Goal: Task Accomplishment & Management: Use online tool/utility

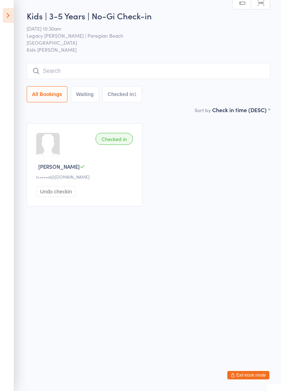
click at [7, 19] on icon at bounding box center [8, 15] width 11 height 15
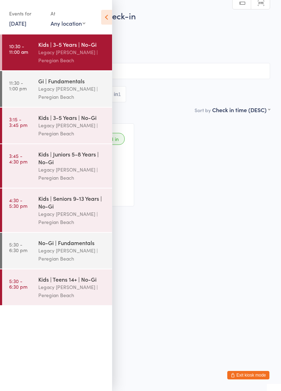
click at [63, 88] on div "Legacy [PERSON_NAME] | Peregian Beach" at bounding box center [72, 93] width 68 height 16
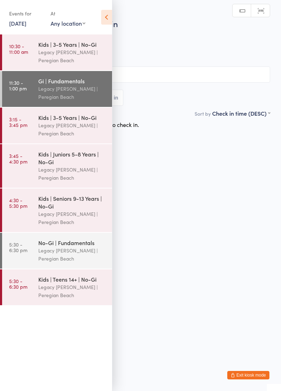
click at [103, 23] on icon at bounding box center [106, 17] width 11 height 15
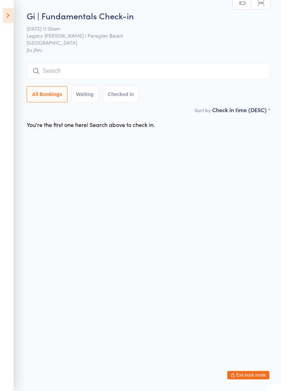
click at [90, 70] on input "search" at bounding box center [149, 71] width 244 height 16
type input "[PERSON_NAME]"
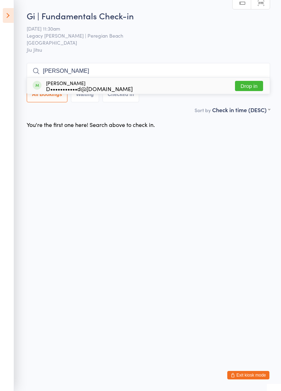
click at [152, 87] on div "[PERSON_NAME] D•••••••••••d@[DOMAIN_NAME] Drop in" at bounding box center [148, 86] width 243 height 16
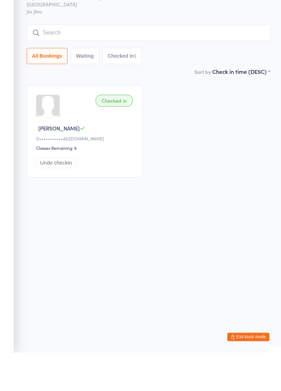
click at [175, 196] on div "Checked in [PERSON_NAME]•••••••••••d@[DOMAIN_NAME] Classes Remaining: 9 Undo ch…" at bounding box center [148, 169] width 256 height 105
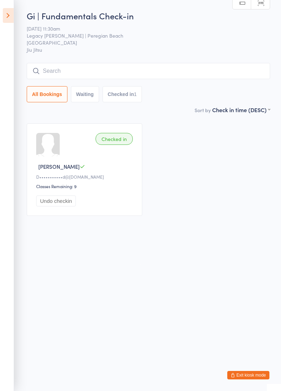
click at [6, 18] on icon at bounding box center [8, 15] width 11 height 15
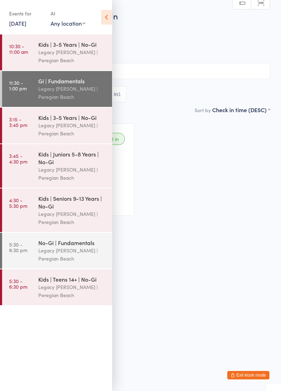
click at [177, 188] on div "Checked in [PERSON_NAME]•••••••••••d@[DOMAIN_NAME] Classes Remaining: 9 Undo ch…" at bounding box center [141, 169] width 272 height 105
click at [175, 202] on div "Checked in [PERSON_NAME]•••••••••••d@[DOMAIN_NAME] Classes Remaining: 9 Undo ch…" at bounding box center [141, 169] width 272 height 105
click at [107, 20] on icon at bounding box center [106, 17] width 11 height 15
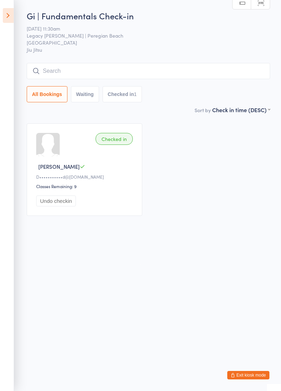
click at [96, 74] on input "search" at bounding box center [149, 71] width 244 height 16
type input "Boh"
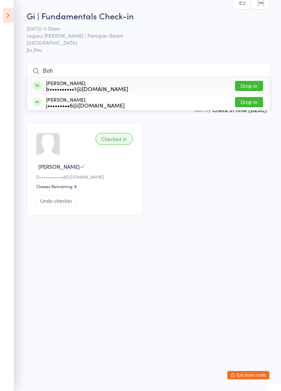
click at [253, 88] on button "Drop in" at bounding box center [249, 86] width 28 height 10
